Goal: Communication & Community: Answer question/provide support

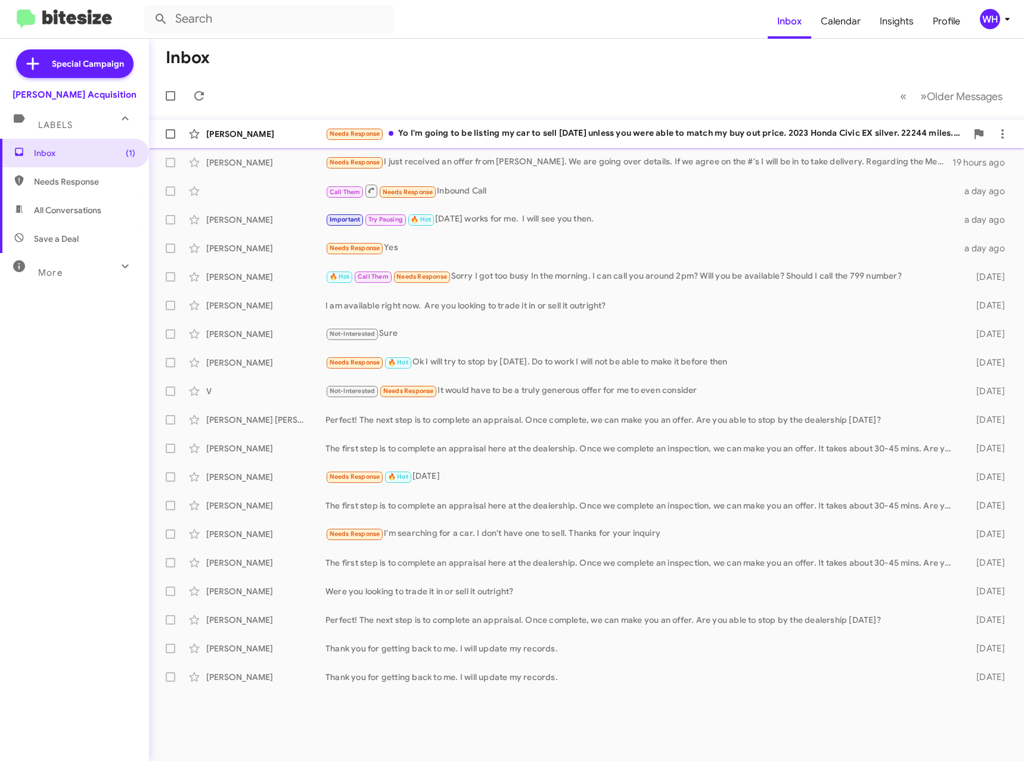
click at [231, 132] on div "[PERSON_NAME]" at bounding box center [265, 134] width 119 height 12
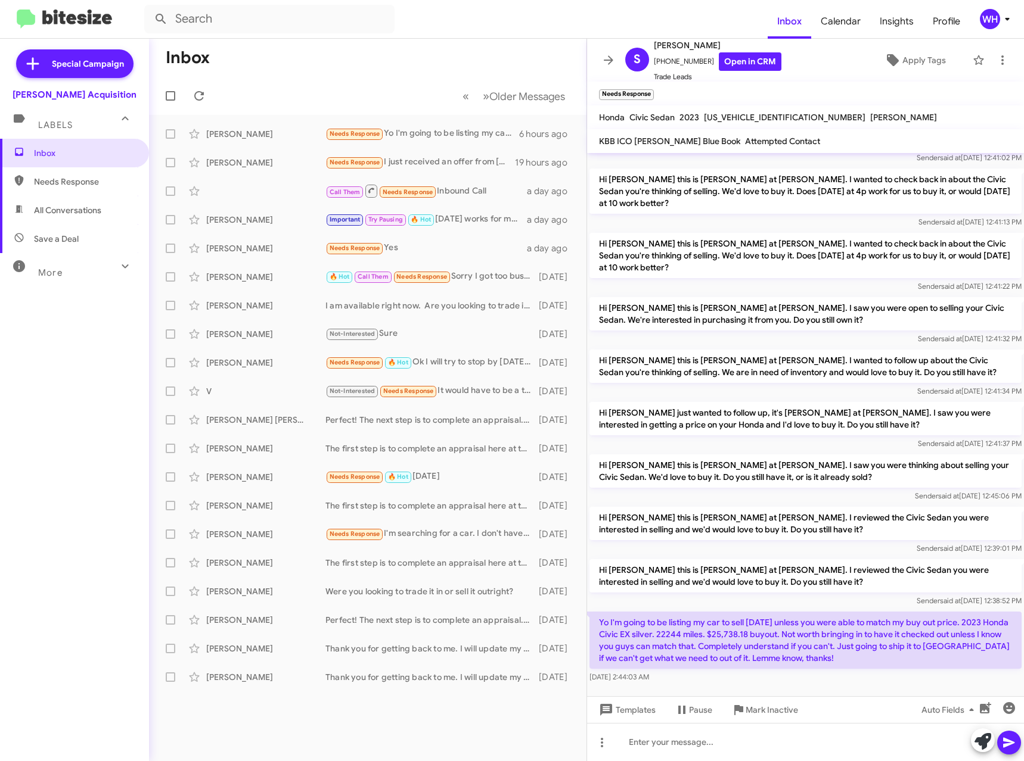
scroll to position [304, 0]
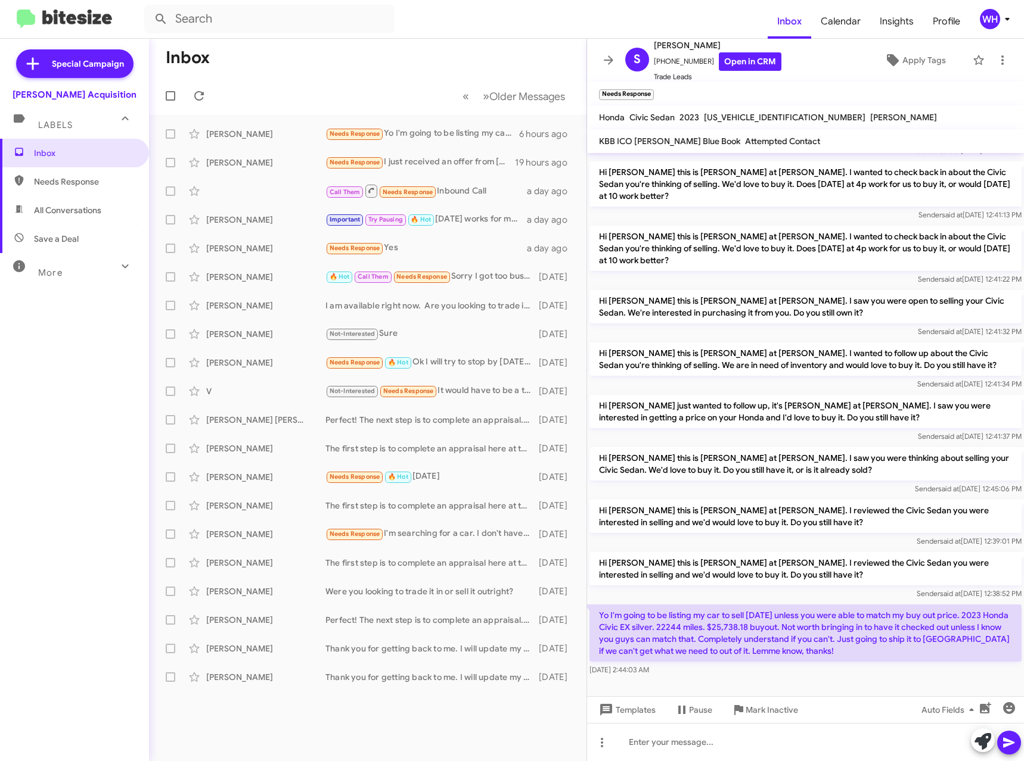
click at [745, 117] on span "[US_VEHICLE_IDENTIFICATION_NUMBER]" at bounding box center [784, 117] width 161 height 11
copy span "[US_VEHICLE_IDENTIFICATION_NUMBER]"
click at [762, 743] on div at bounding box center [805, 742] width 437 height 38
